Goal: Task Accomplishment & Management: Manage account settings

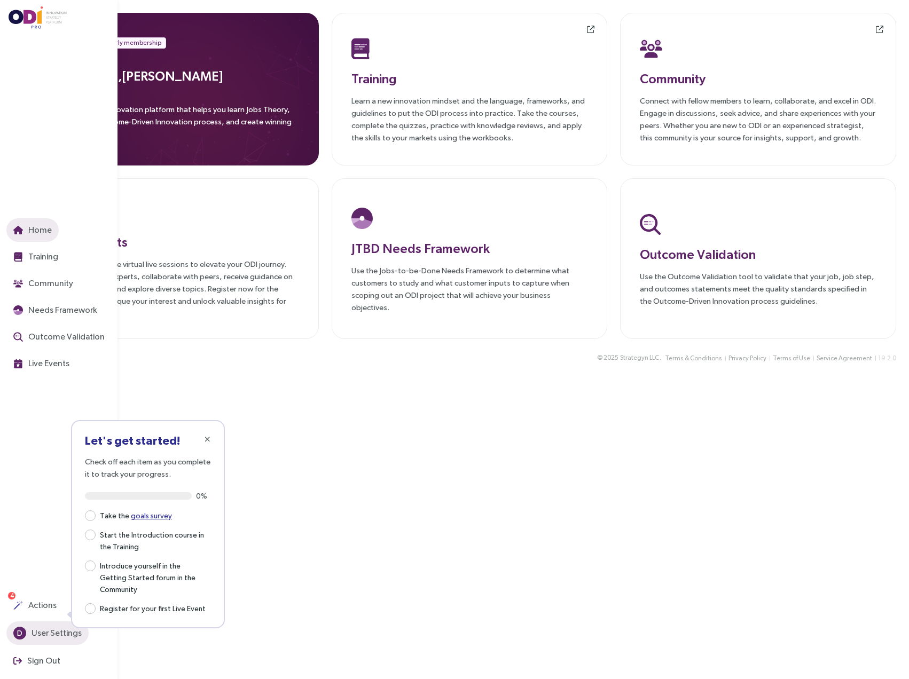
click at [32, 633] on span "User Settings" at bounding box center [55, 632] width 52 height 13
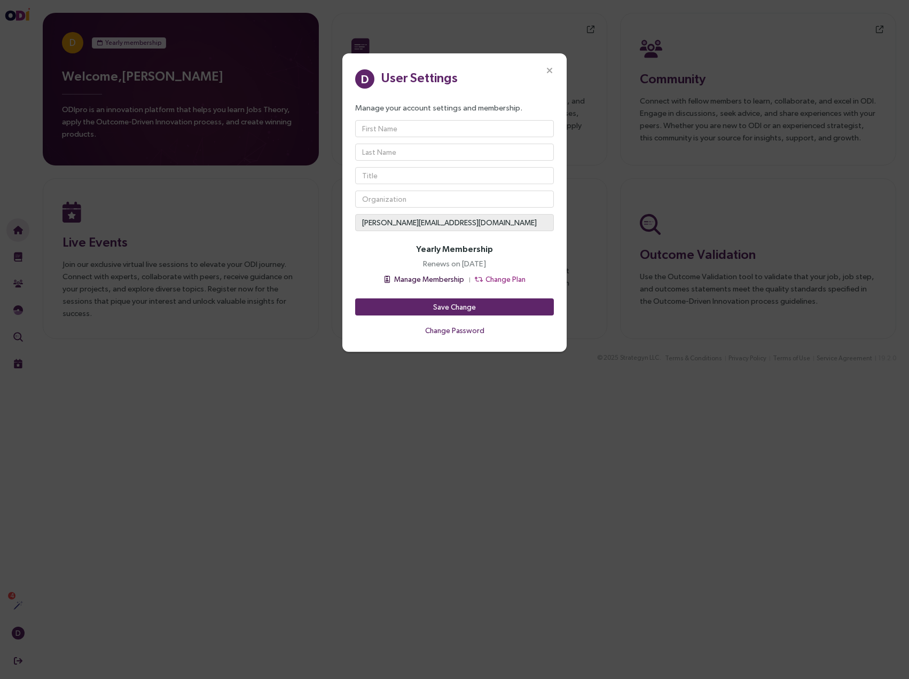
click at [427, 274] on span "Manage Membership" at bounding box center [429, 279] width 70 height 12
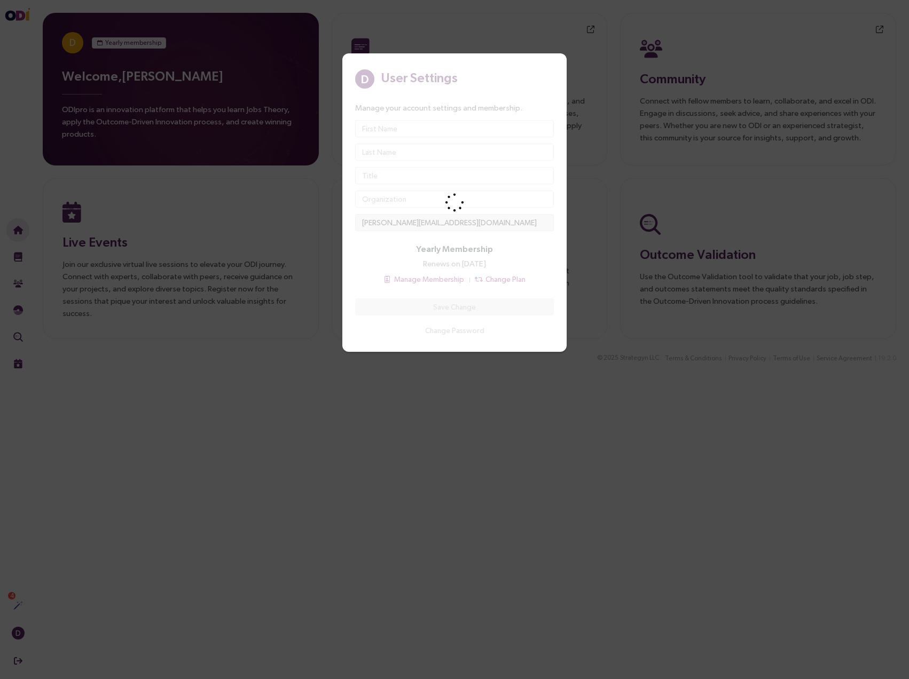
click at [174, 325] on div "D User Settings Manage your account settings and membership. [PERSON_NAME][EMAI…" at bounding box center [454, 339] width 909 height 679
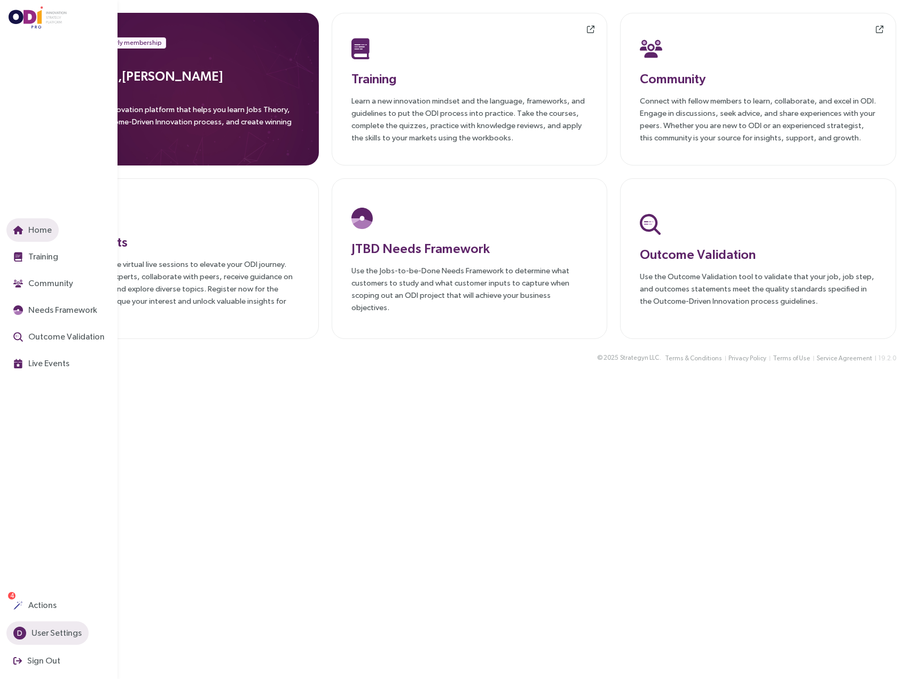
click at [45, 631] on span "User Settings" at bounding box center [55, 632] width 52 height 13
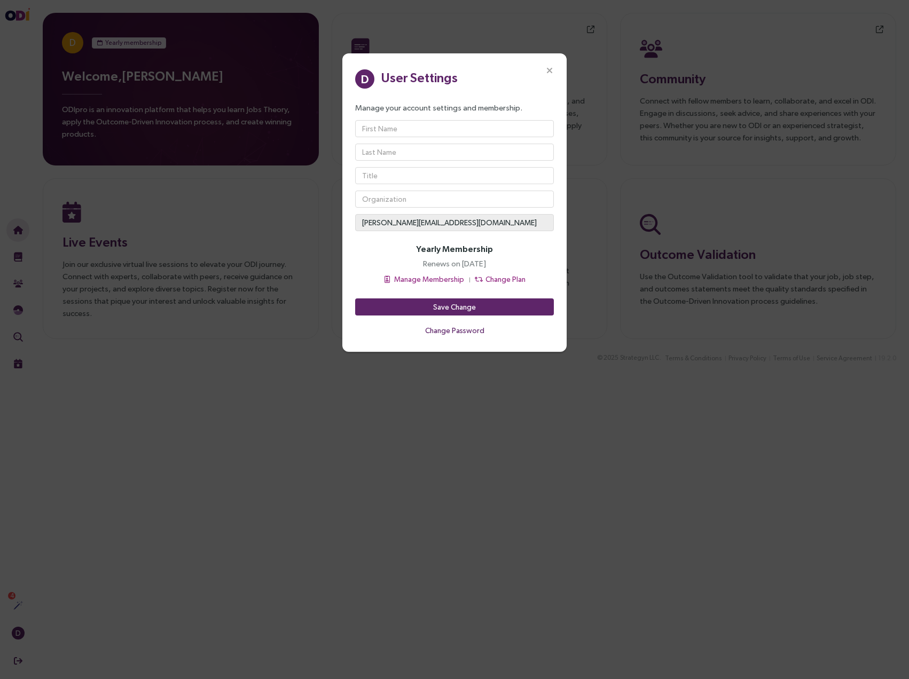
click at [390, 210] on div "Manage your account settings and membership. [PERSON_NAME][EMAIL_ADDRESS][DOMAI…" at bounding box center [454, 166] width 199 height 130
click at [386, 223] on span "[PERSON_NAME][EMAIL_ADDRESS][DOMAIN_NAME]" at bounding box center [454, 222] width 199 height 9
click at [405, 224] on span "[PERSON_NAME][EMAIL_ADDRESS][DOMAIN_NAME]" at bounding box center [454, 222] width 199 height 9
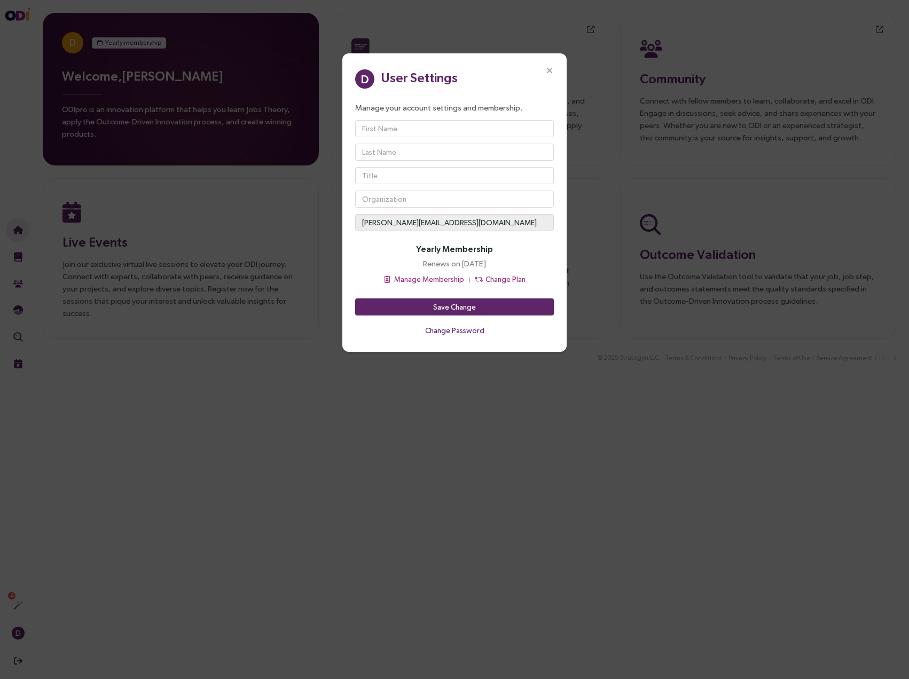
drag, startPoint x: 451, startPoint y: 223, endPoint x: 426, endPoint y: 219, distance: 24.8
click at [426, 219] on span "[PERSON_NAME][EMAIL_ADDRESS][DOMAIN_NAME]" at bounding box center [454, 222] width 199 height 9
click at [421, 219] on span "[PERSON_NAME][EMAIL_ADDRESS][DOMAIN_NAME]" at bounding box center [454, 222] width 199 height 9
click at [440, 277] on span "Manage Membership" at bounding box center [429, 279] width 70 height 12
